Goal: Book appointment/travel/reservation

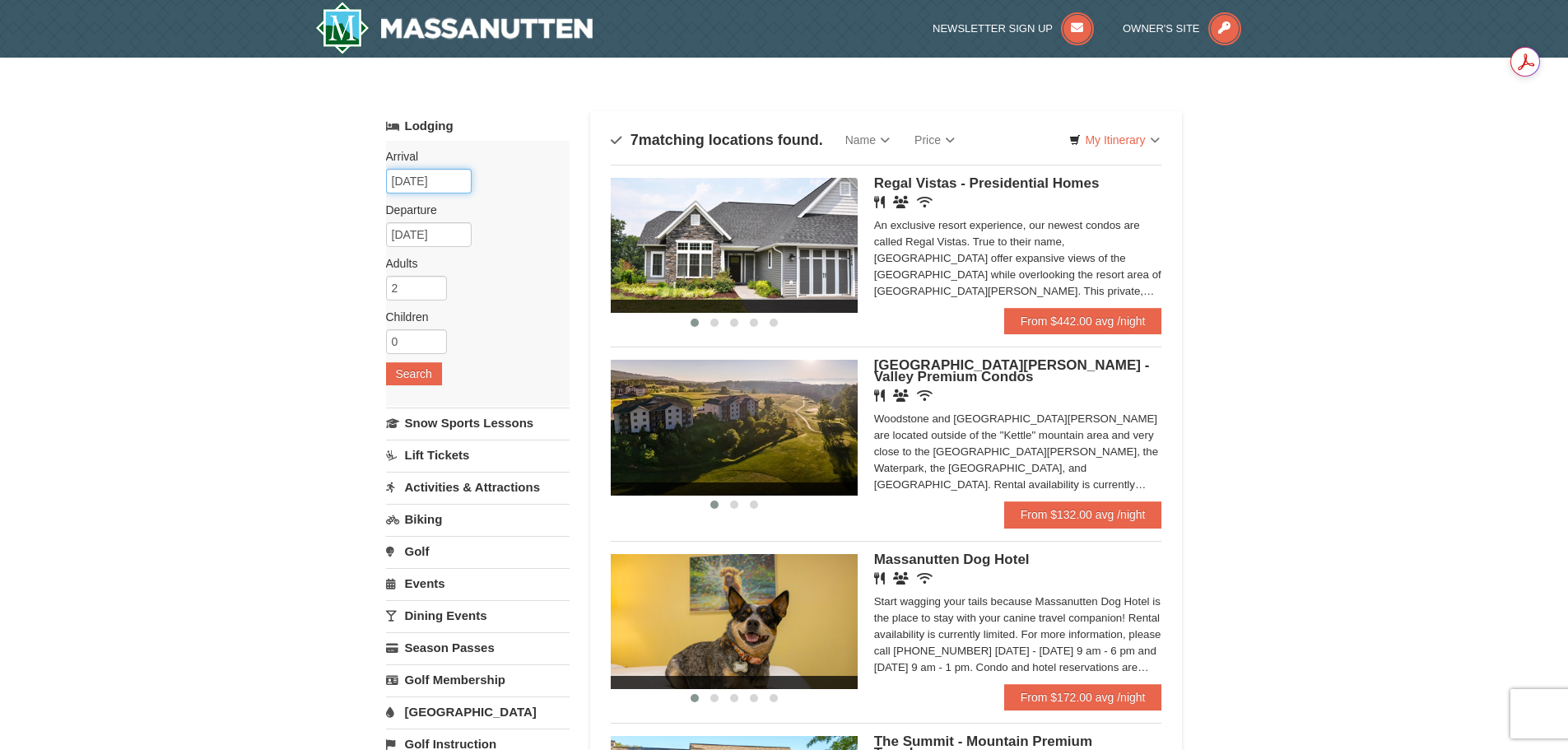
drag, startPoint x: 451, startPoint y: 177, endPoint x: 227, endPoint y: 179, distance: 224.0
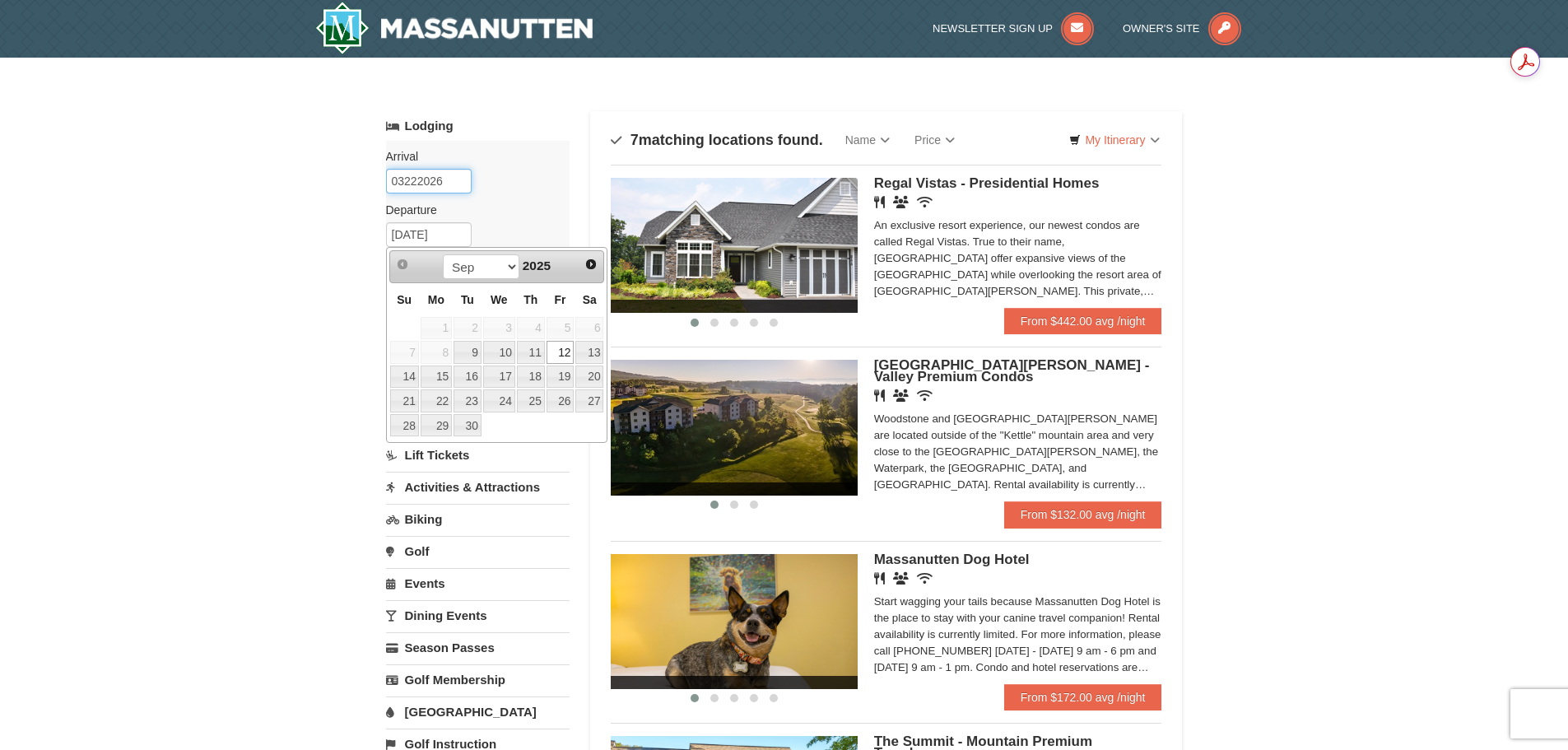
click at [449, 182] on input "03222026" at bounding box center [429, 181] width 85 height 25
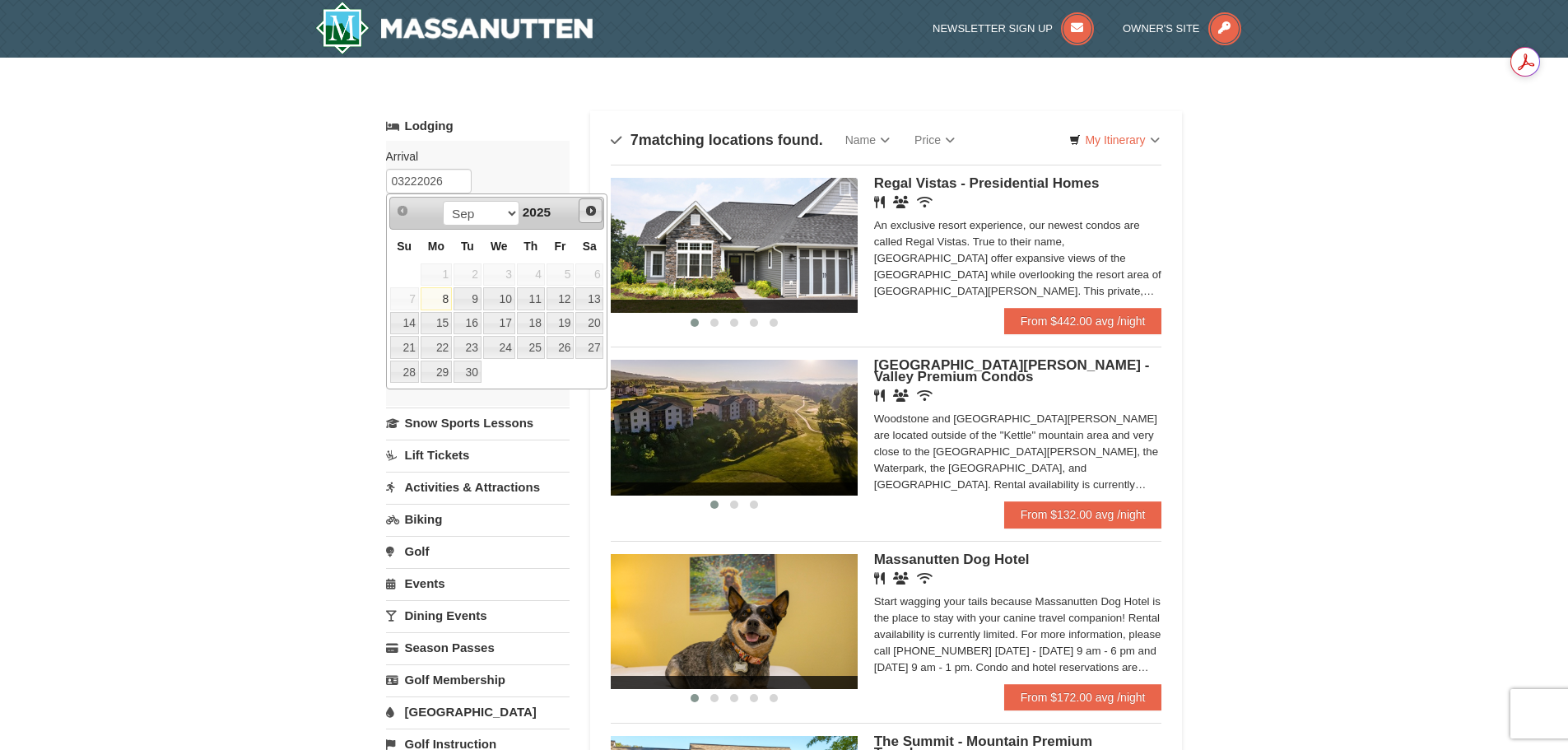
click at [589, 207] on span "Next" at bounding box center [590, 210] width 13 height 13
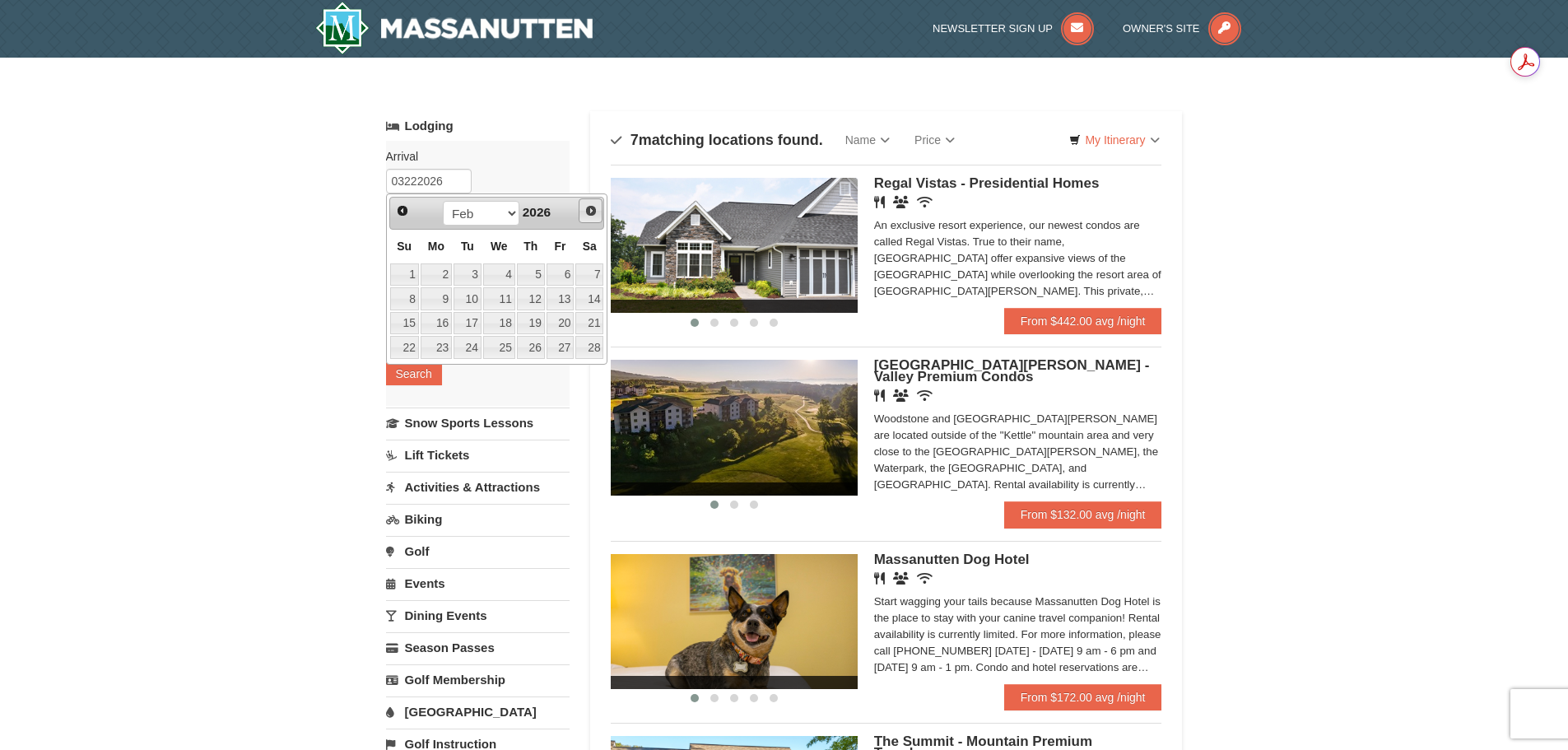
click at [589, 207] on span "Next" at bounding box center [590, 210] width 13 height 13
click at [561, 324] on link "20" at bounding box center [560, 323] width 28 height 23
type input "[DATE]"
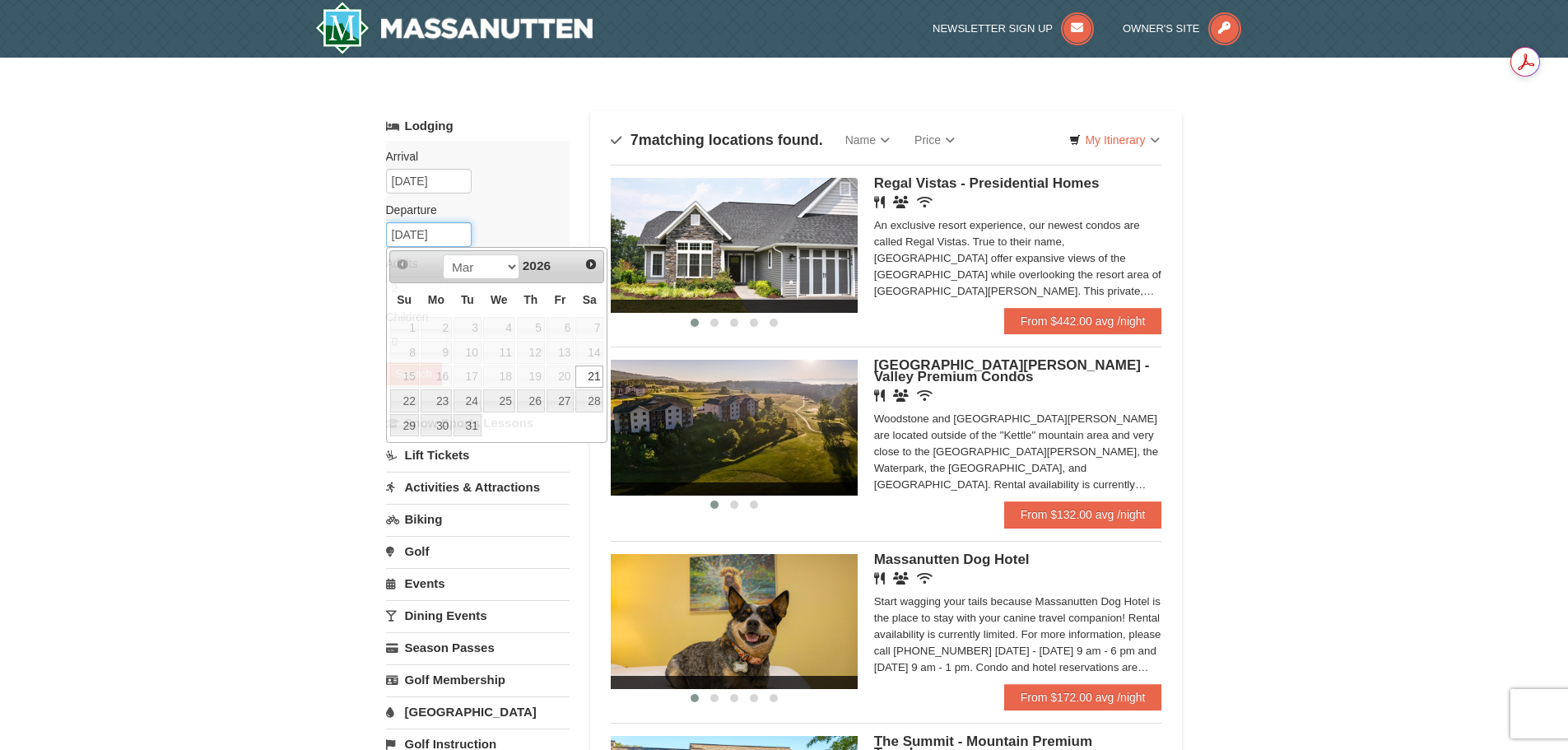
drag, startPoint x: 461, startPoint y: 235, endPoint x: 336, endPoint y: 230, distance: 125.1
click at [405, 397] on link "22" at bounding box center [404, 401] width 28 height 23
type input "[DATE]"
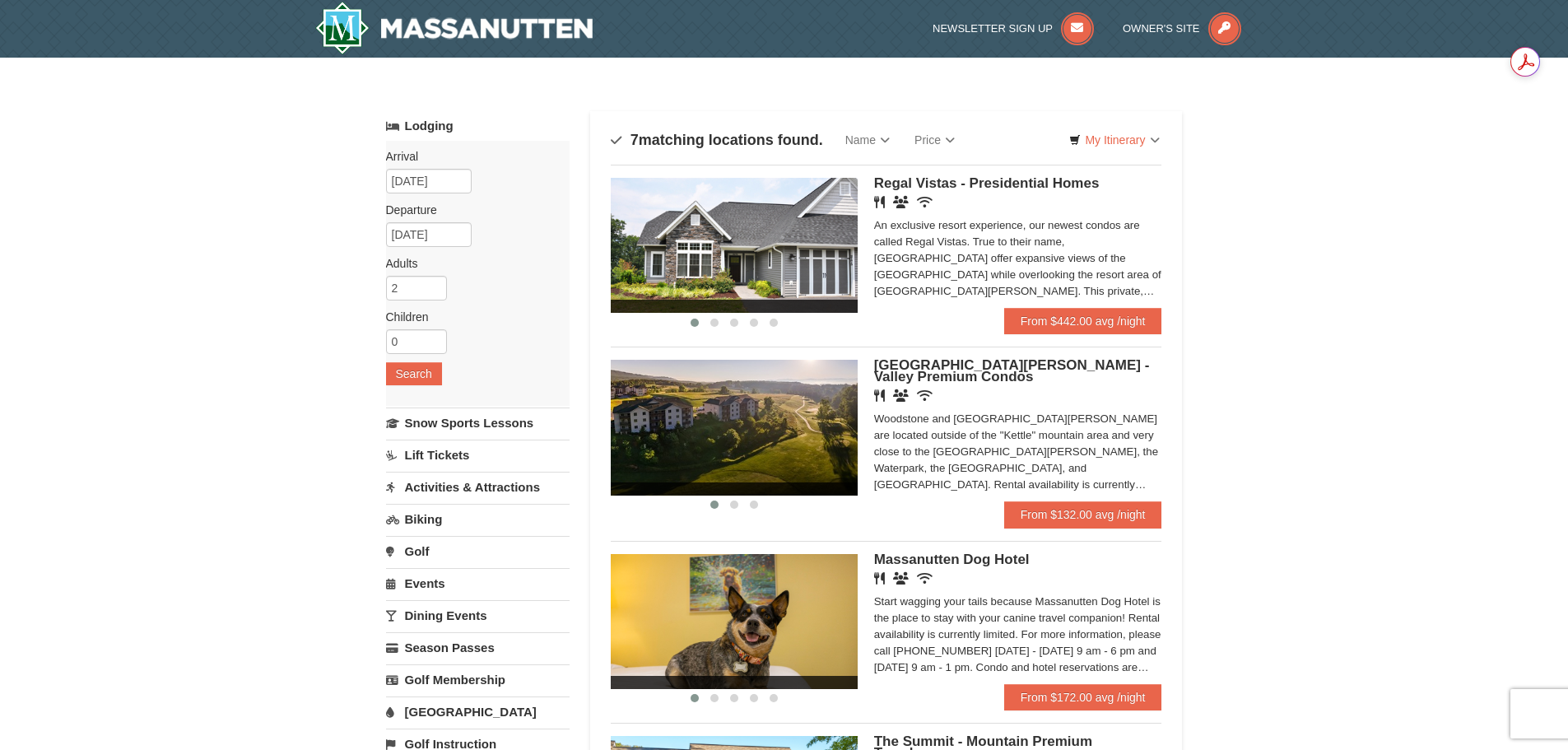
click at [394, 371] on button "Search" at bounding box center [414, 374] width 56 height 23
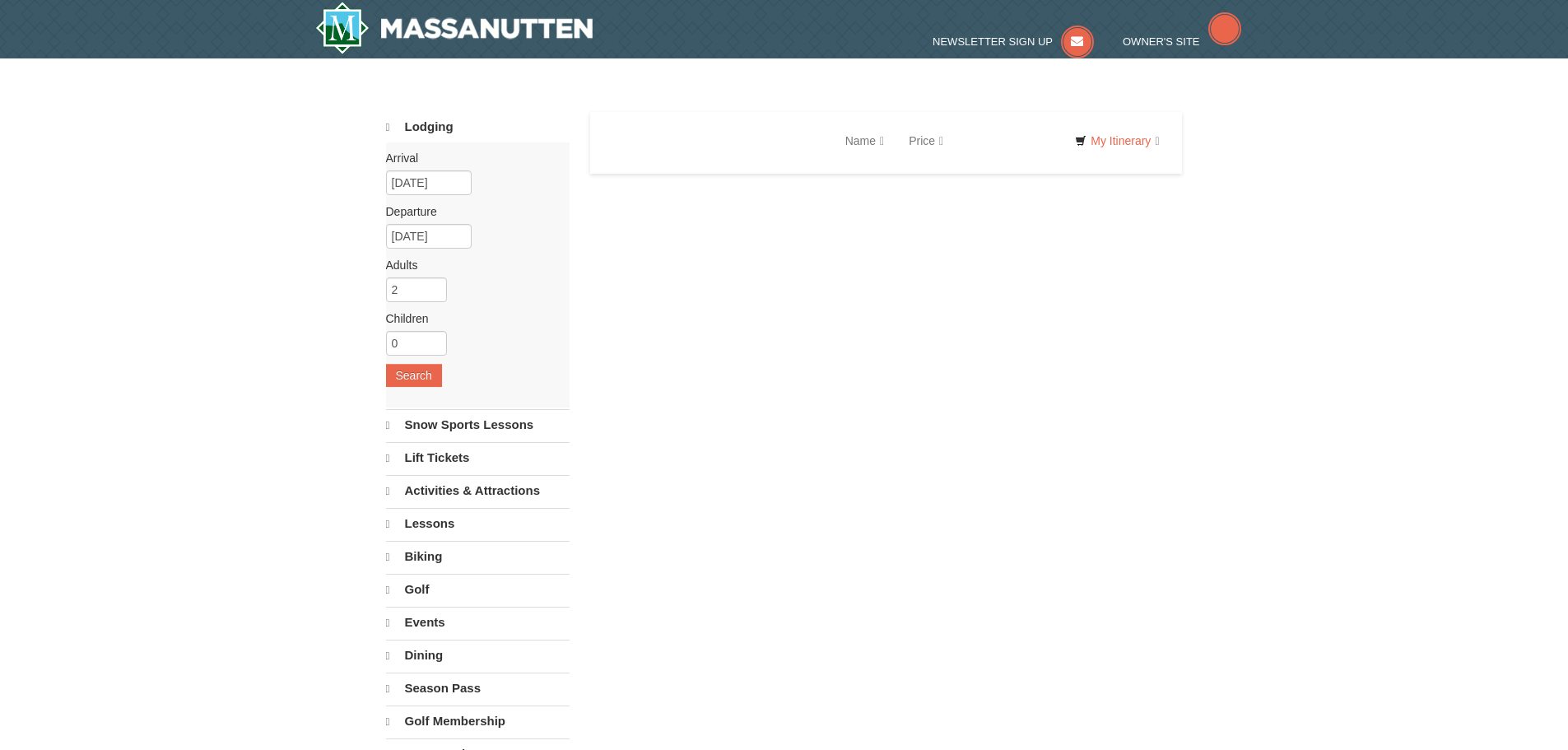
select select "9"
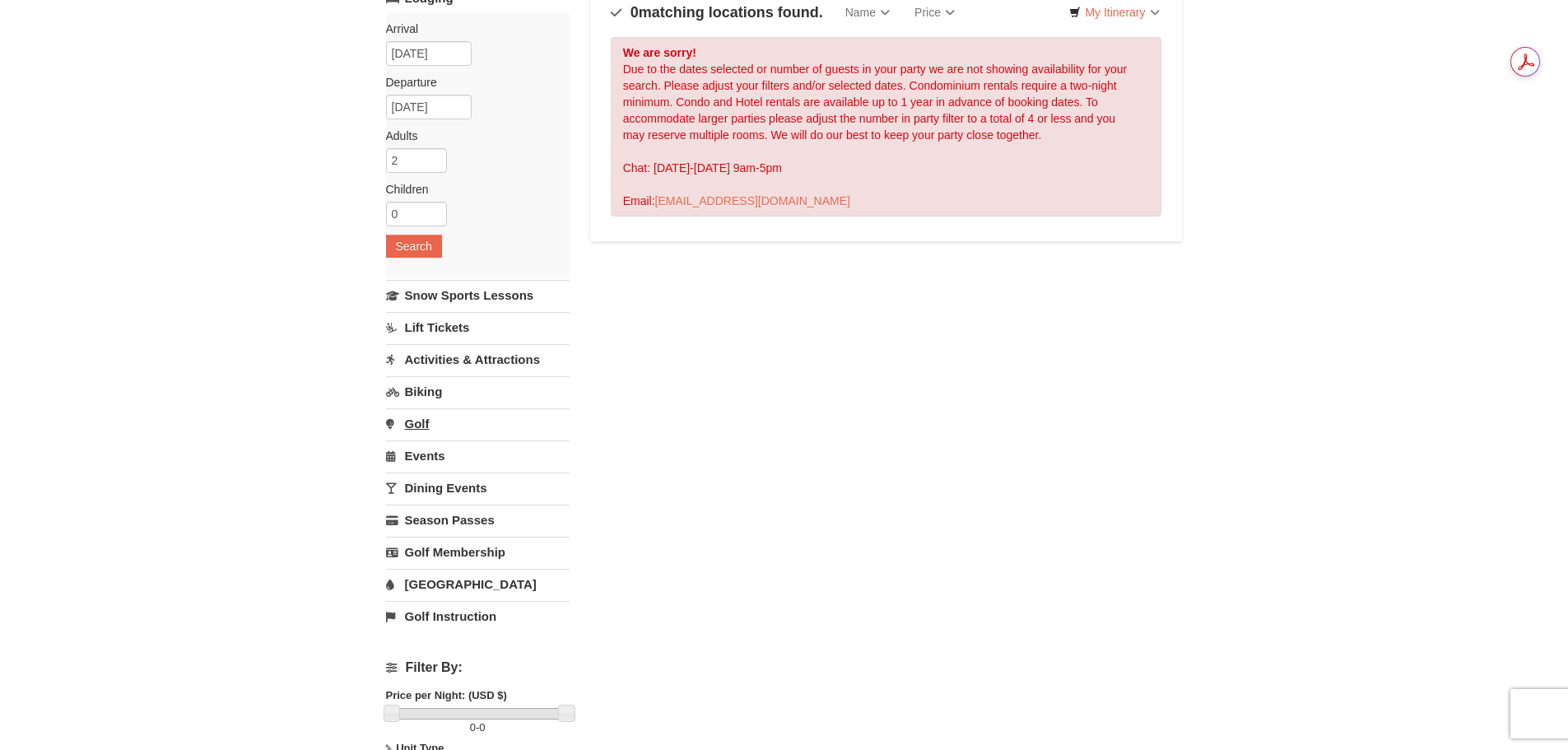
scroll to position [165, 0]
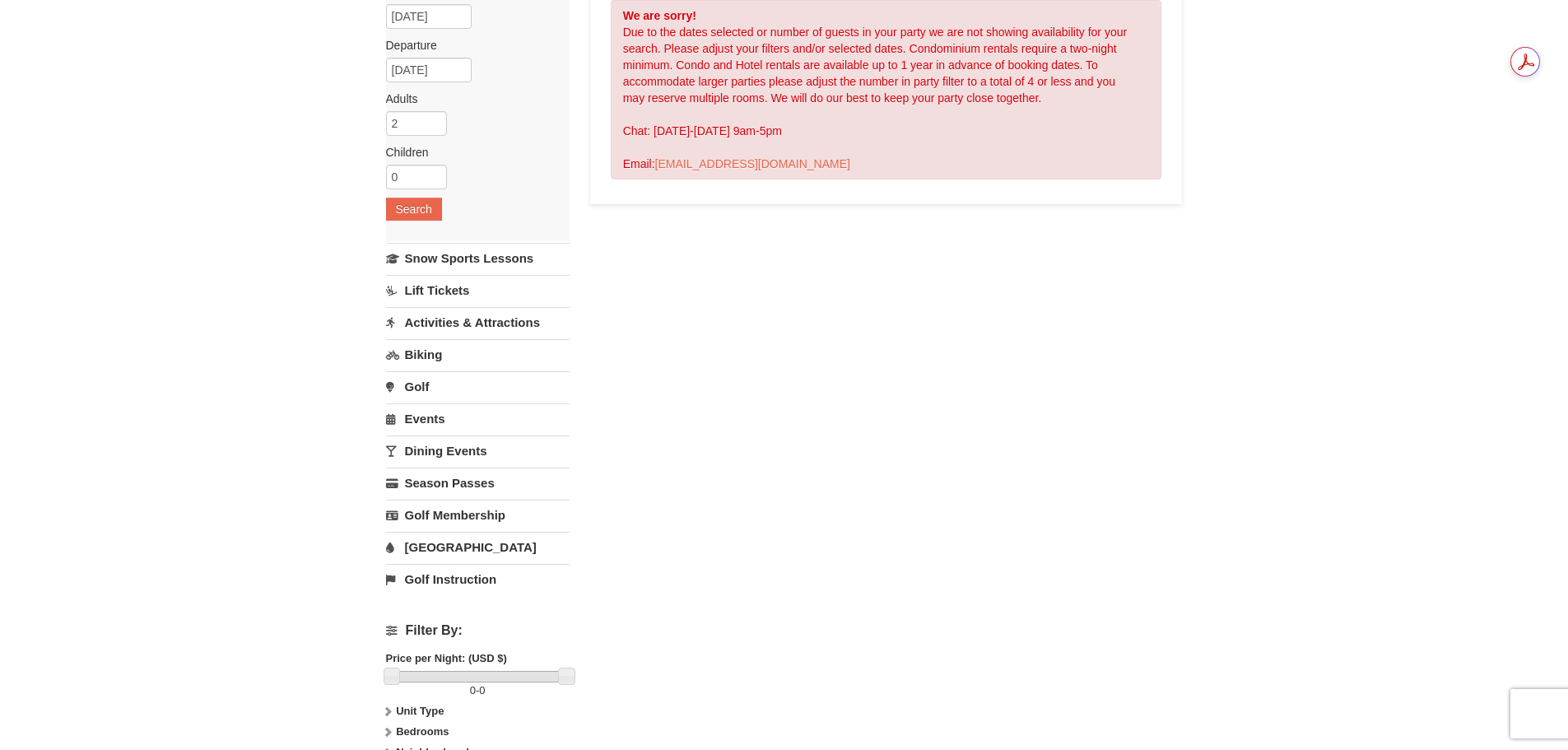
click at [423, 416] on link "Events" at bounding box center [478, 419] width 183 height 30
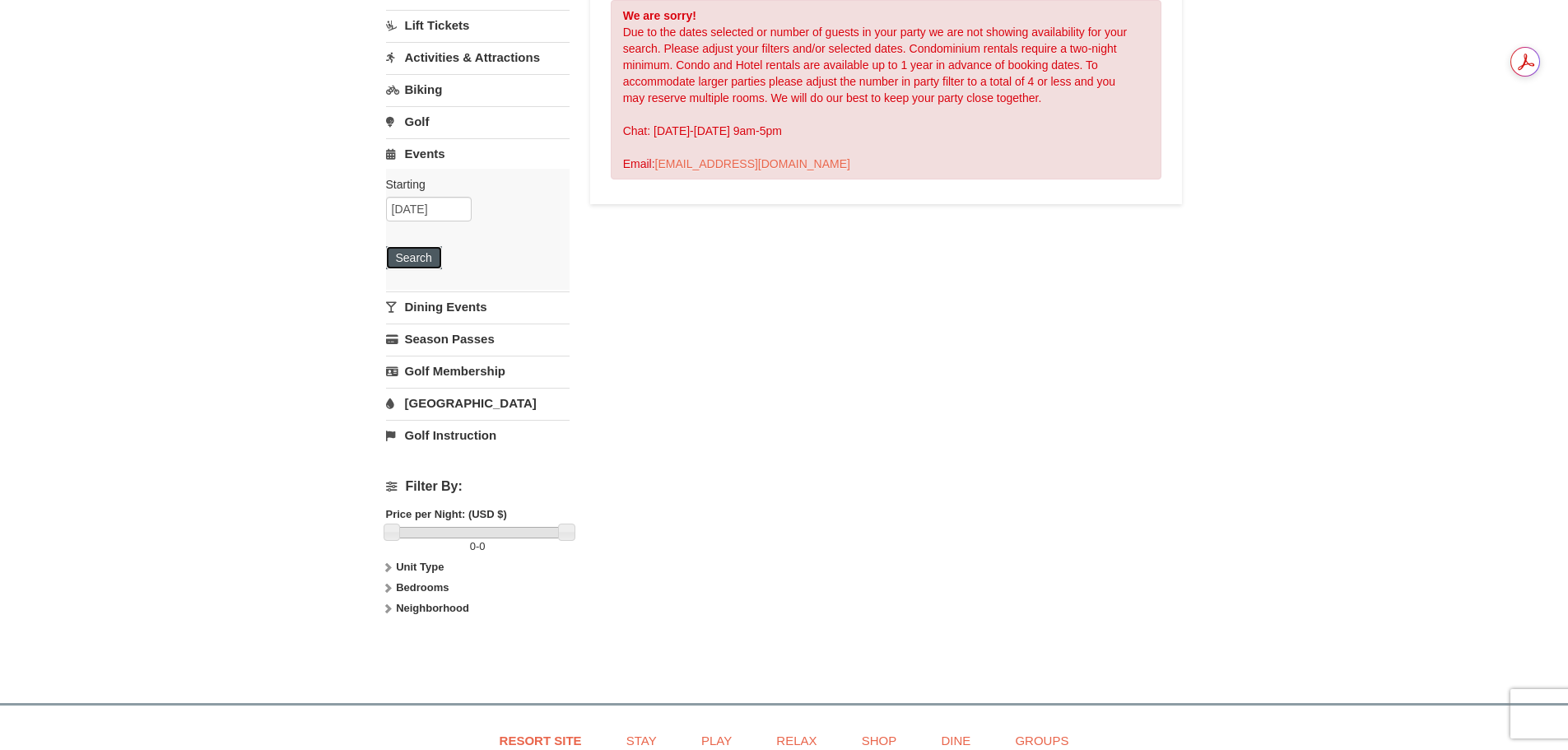
click at [427, 250] on button "Search" at bounding box center [414, 257] width 56 height 23
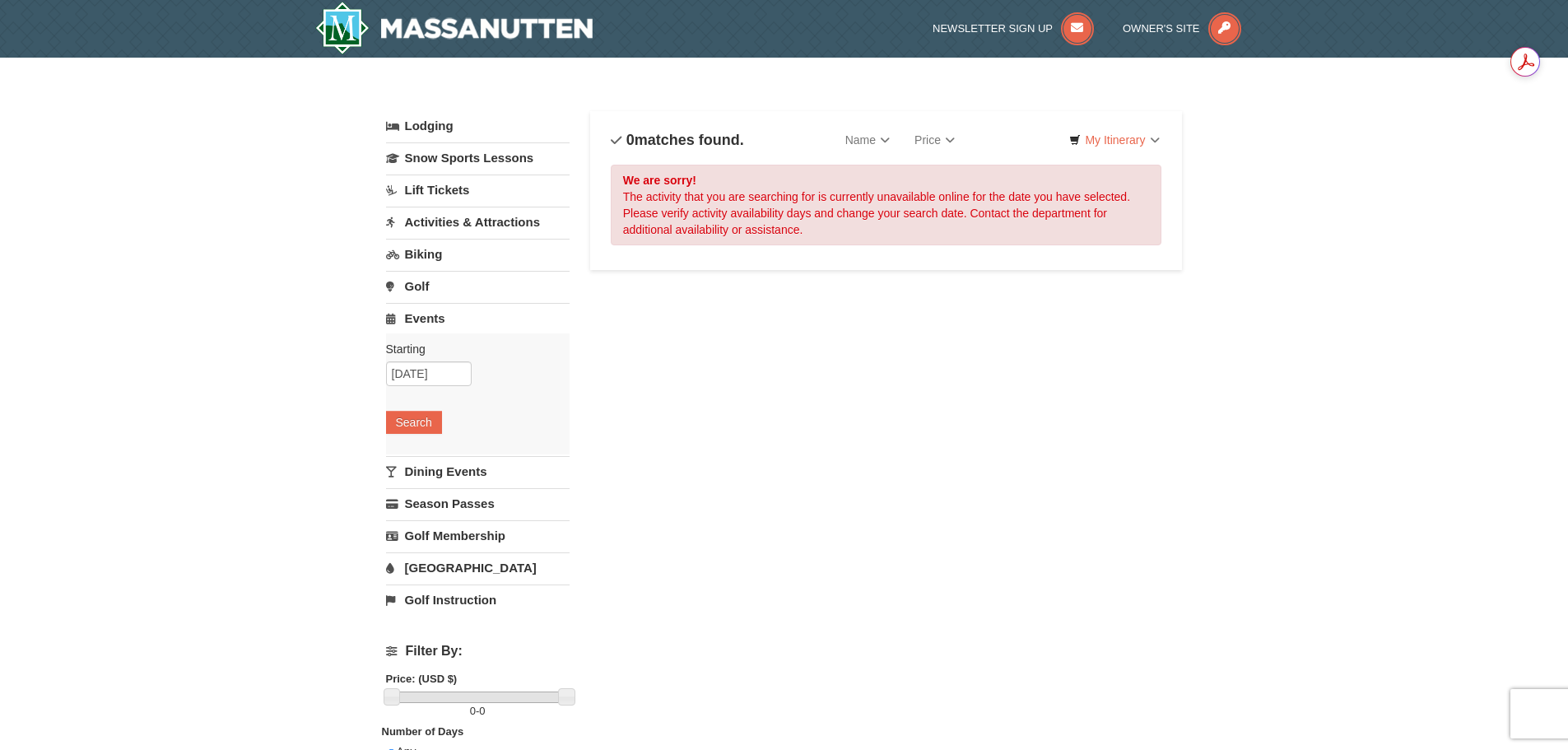
click at [430, 126] on link "Lodging" at bounding box center [478, 126] width 183 height 29
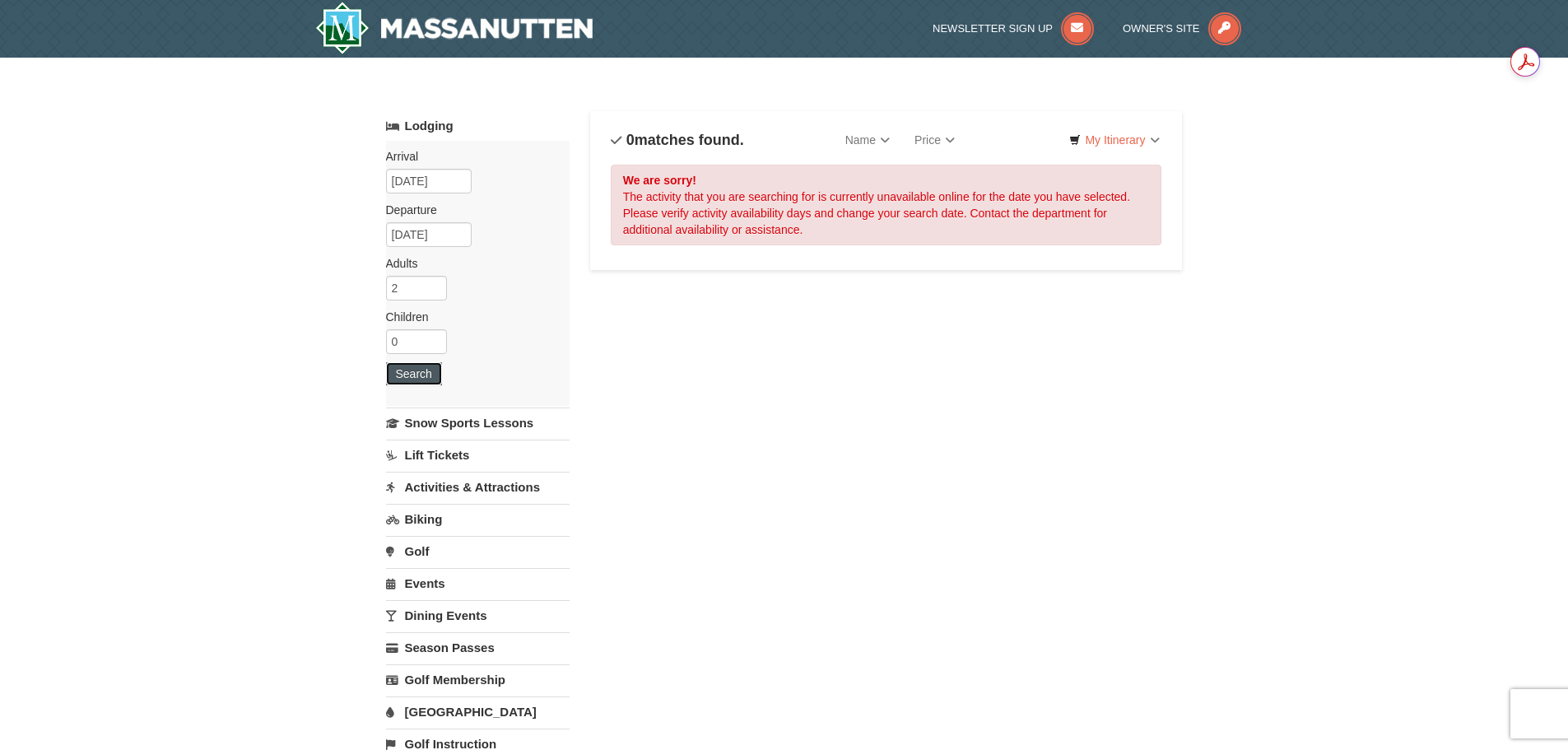
click at [417, 373] on button "Search" at bounding box center [414, 374] width 56 height 23
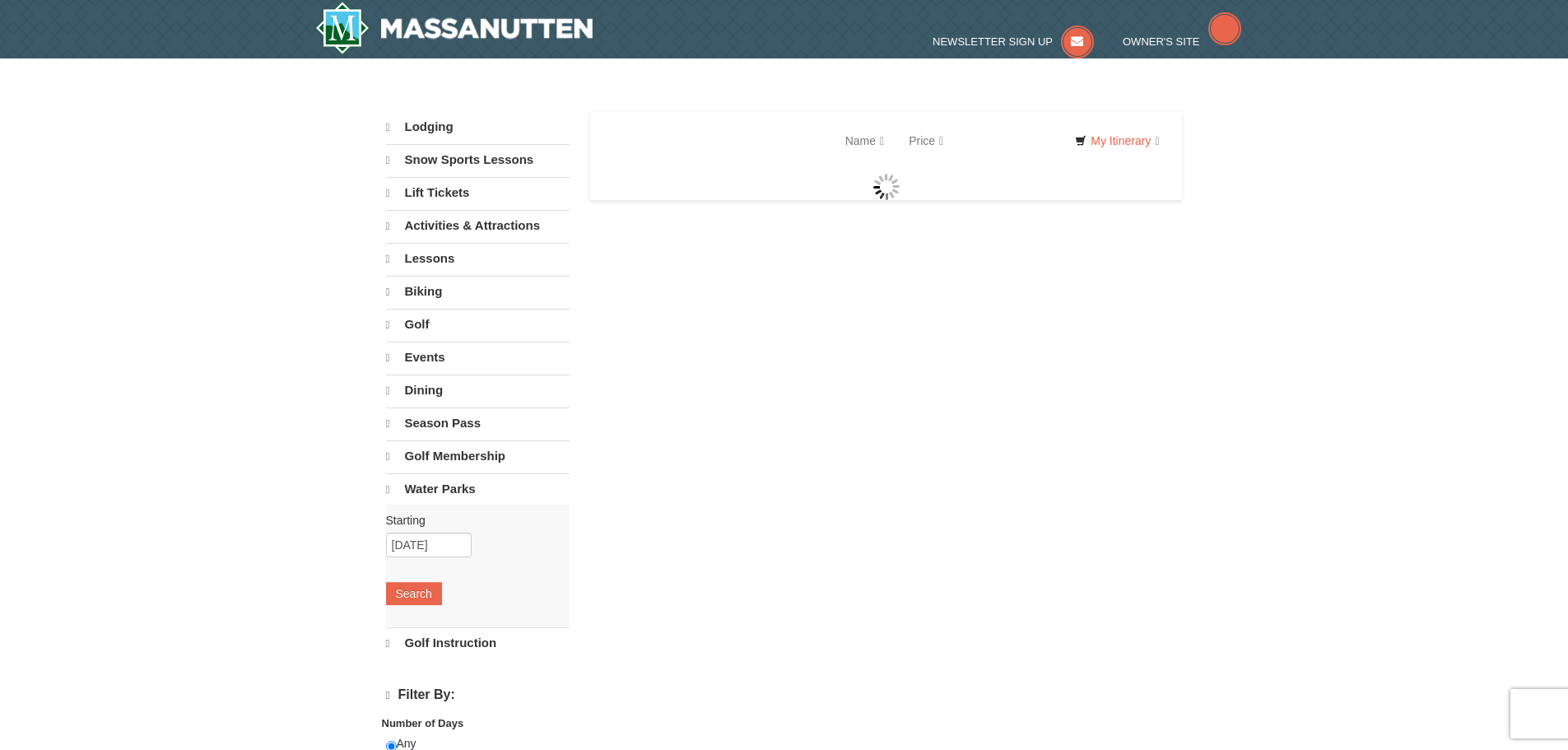
select select "9"
